Goal: Information Seeking & Learning: Learn about a topic

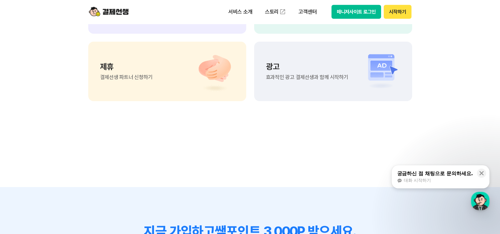
scroll to position [1406, 0]
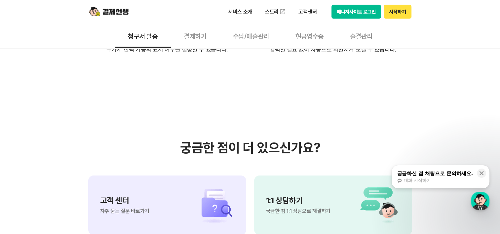
click at [200, 32] on button "결제하기" at bounding box center [195, 36] width 49 height 24
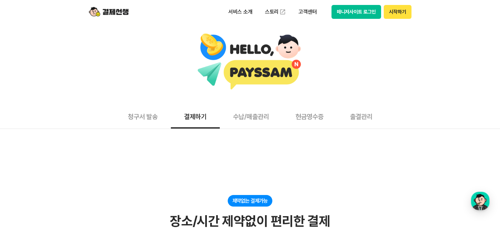
click at [265, 117] on button "수납/매출관리" at bounding box center [251, 116] width 62 height 24
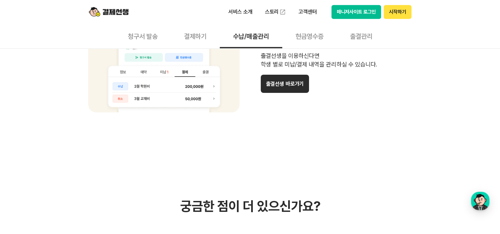
scroll to position [297, 0]
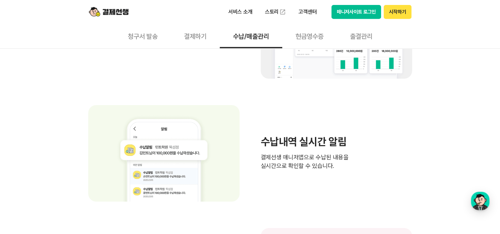
click at [300, 40] on button "현금영수증" at bounding box center [309, 36] width 54 height 24
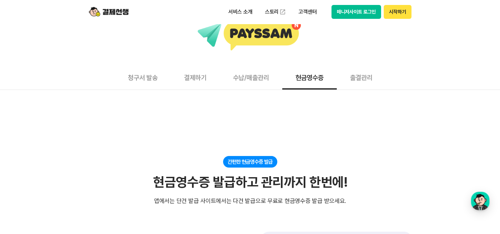
scroll to position [66, 0]
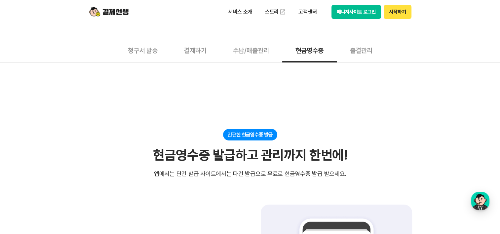
click at [353, 56] on button "출결관리" at bounding box center [360, 50] width 49 height 24
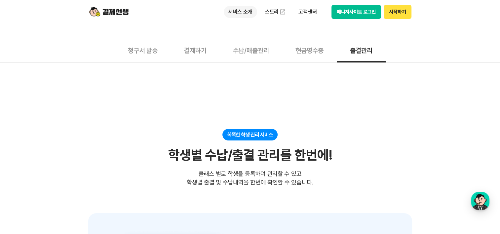
click at [246, 18] on p "서비스 소개" at bounding box center [240, 12] width 33 height 12
click at [106, 10] on img at bounding box center [109, 12] width 40 height 13
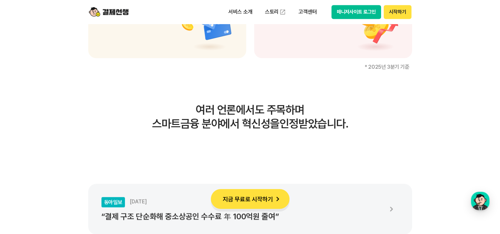
scroll to position [1090, 0]
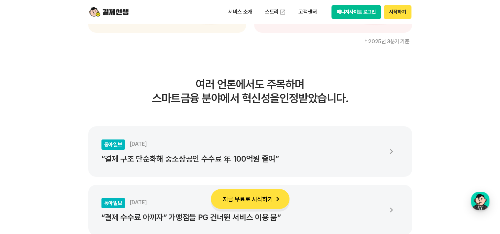
click at [383, 148] on img at bounding box center [390, 151] width 15 height 15
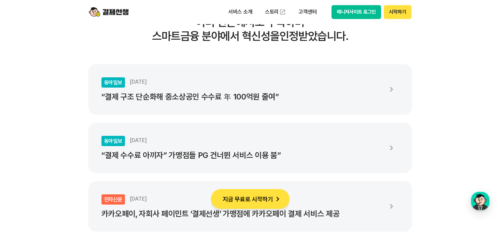
scroll to position [1156, 0]
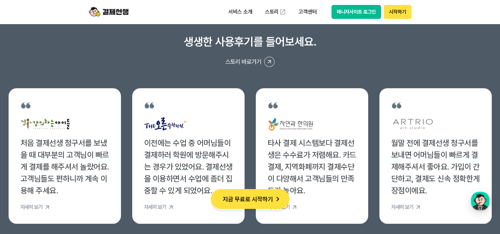
scroll to position [2509, 0]
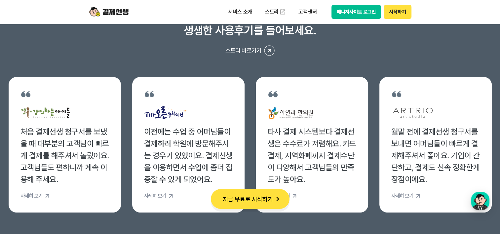
click at [239, 197] on button "지금 무료로 시작하기" at bounding box center [250, 199] width 79 height 20
